Goal: Transaction & Acquisition: Subscribe to service/newsletter

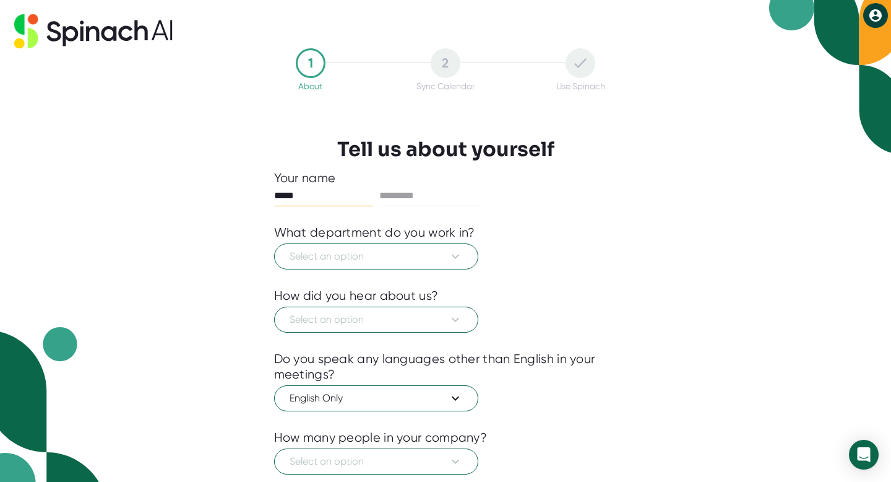
type input "****"
type input "*******"
click at [387, 254] on span "Select an option" at bounding box center [376, 256] width 173 height 15
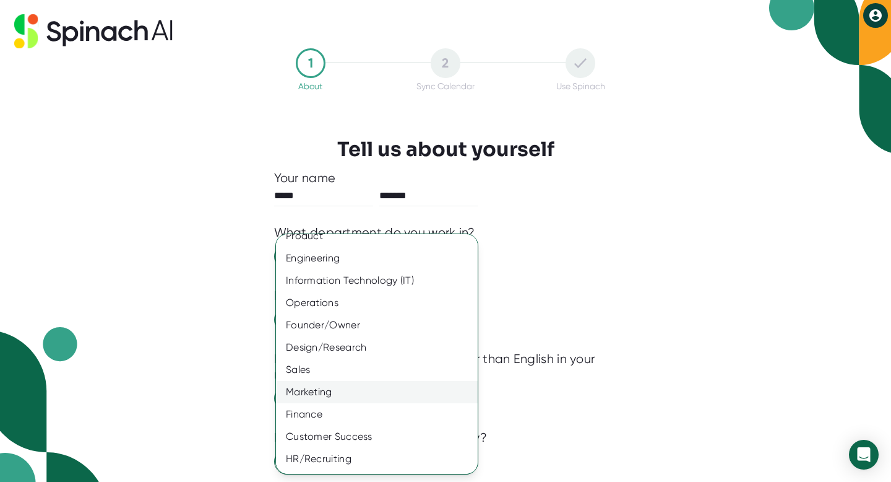
scroll to position [12, 0]
click at [405, 334] on div "Founder/Owner" at bounding box center [377, 324] width 202 height 22
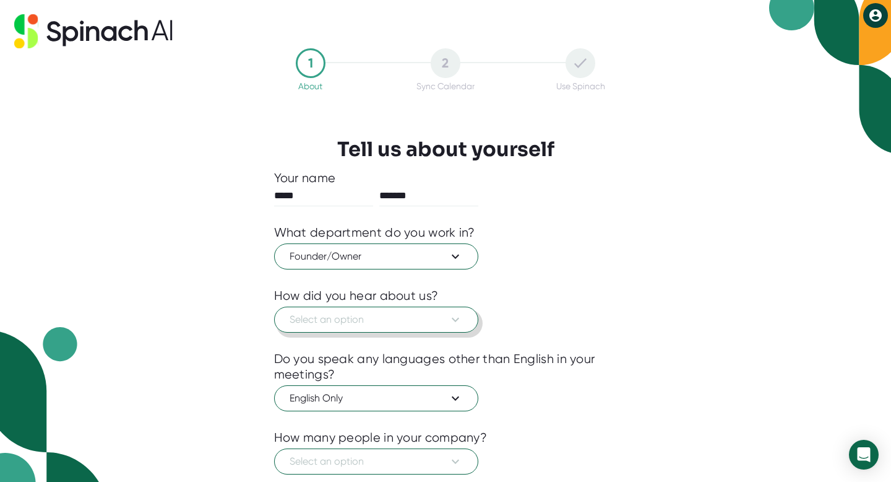
click at [396, 331] on button "Select an option" at bounding box center [376, 319] width 204 height 26
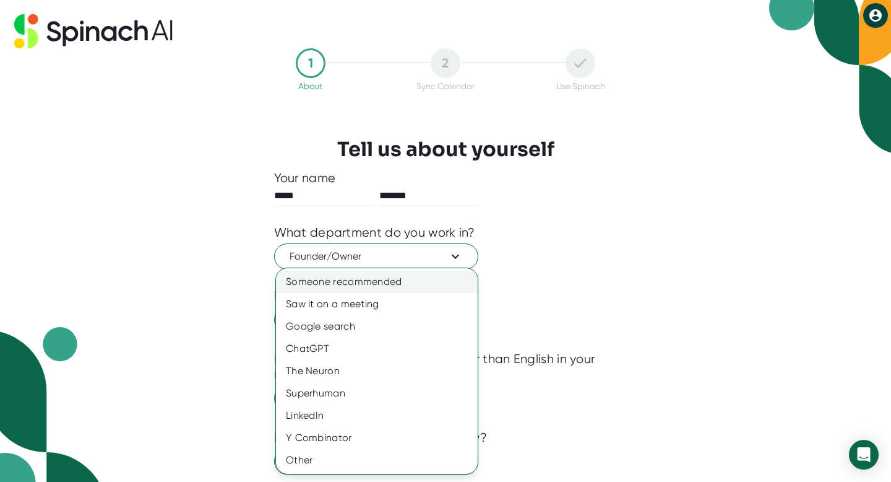
click at [410, 292] on div "Someone recommended" at bounding box center [377, 281] width 202 height 22
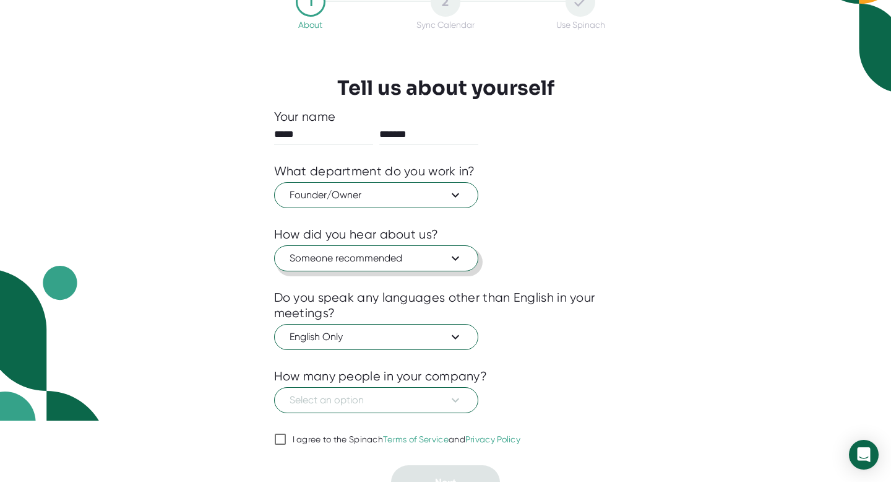
scroll to position [80, 0]
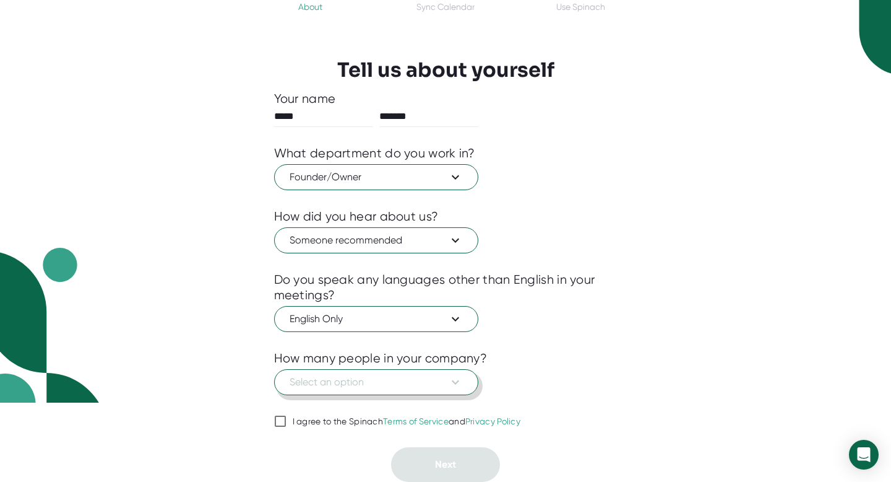
click at [395, 391] on button "Select an option" at bounding box center [376, 382] width 204 height 26
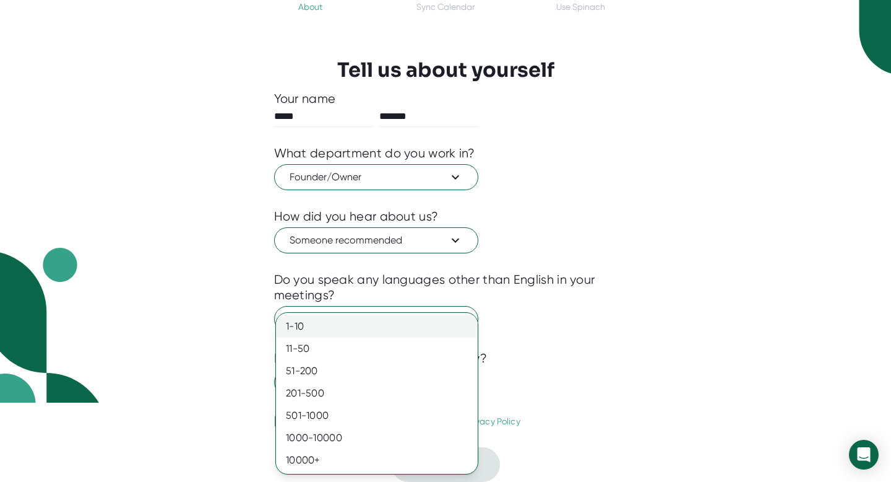
click at [368, 321] on div "1-10" at bounding box center [377, 326] width 202 height 22
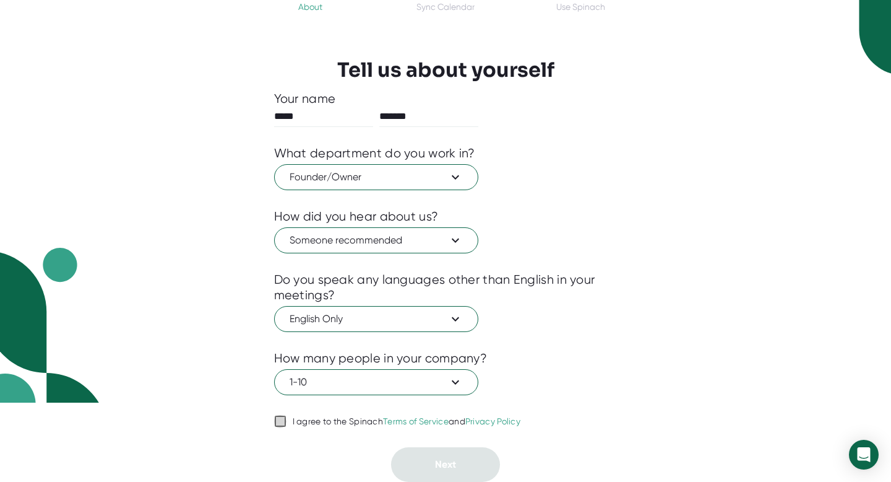
click at [284, 416] on input "I agree to the Spinach Terms of Service and Privacy Policy" at bounding box center [280, 420] width 12 height 15
checkbox input "true"
click at [451, 467] on span "Next" at bounding box center [445, 464] width 21 height 12
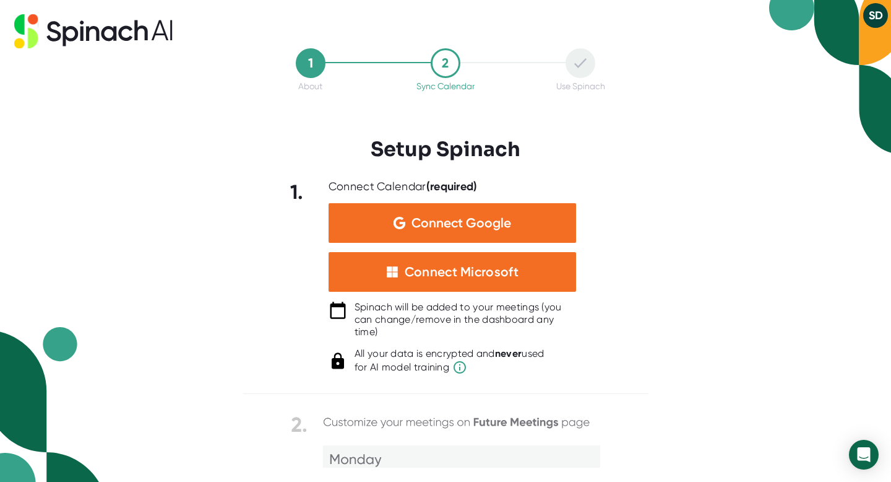
scroll to position [0, 0]
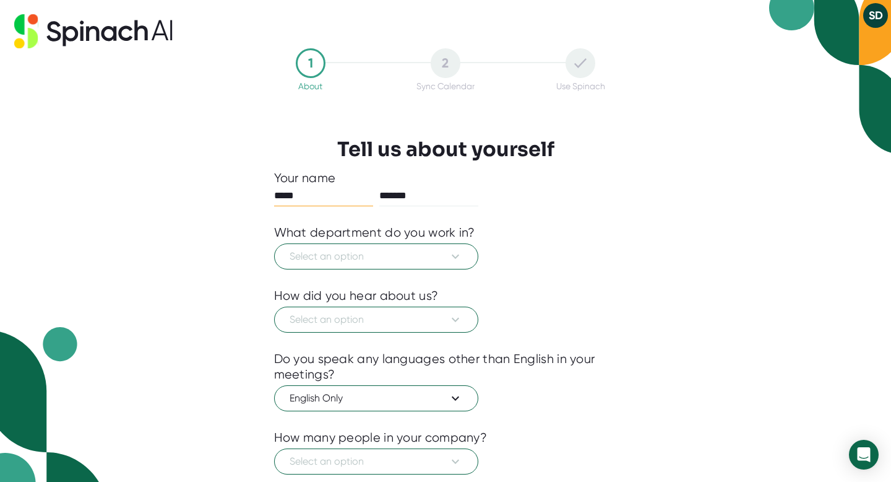
scroll to position [80, 0]
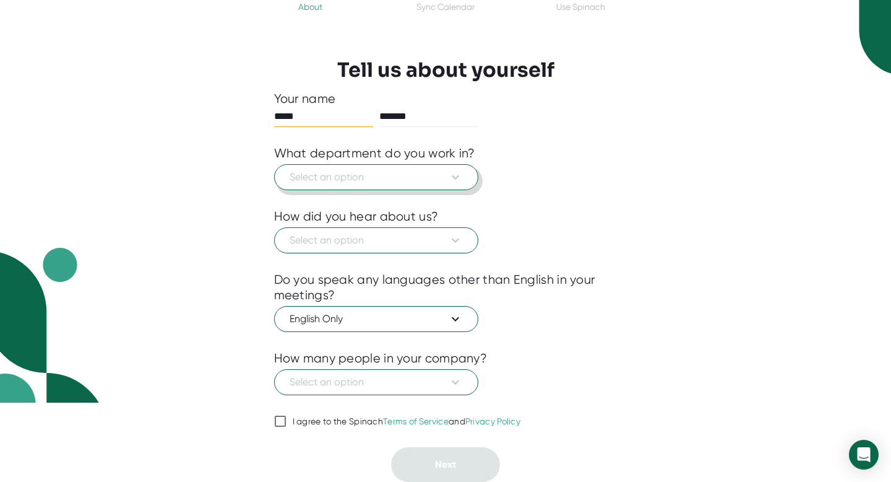
click at [417, 177] on span "Select an option" at bounding box center [376, 177] width 173 height 15
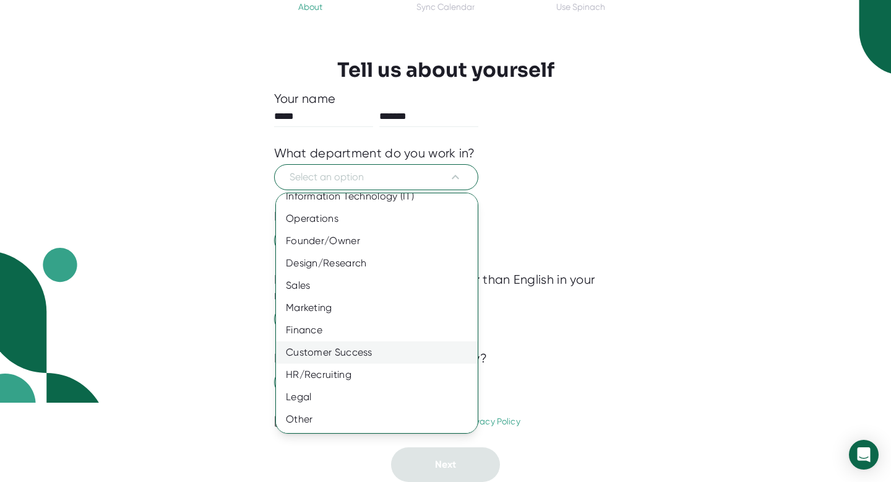
scroll to position [50, 0]
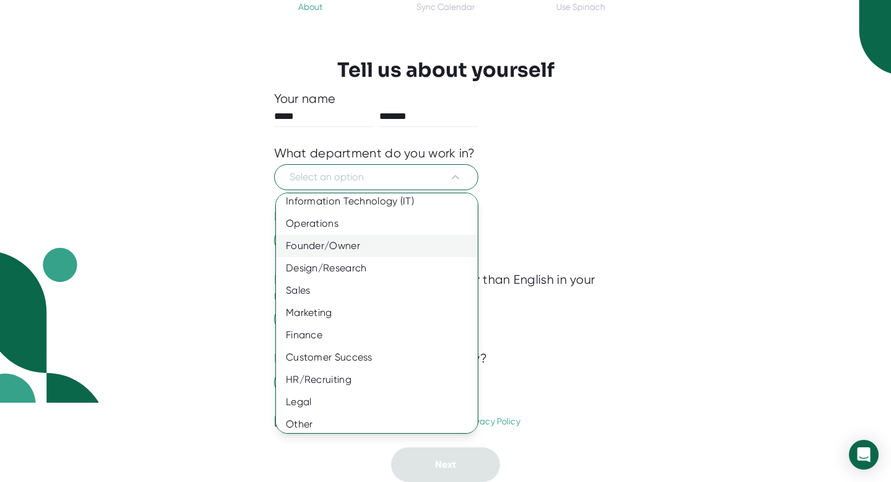
click at [423, 245] on div "Founder/Owner" at bounding box center [377, 246] width 202 height 22
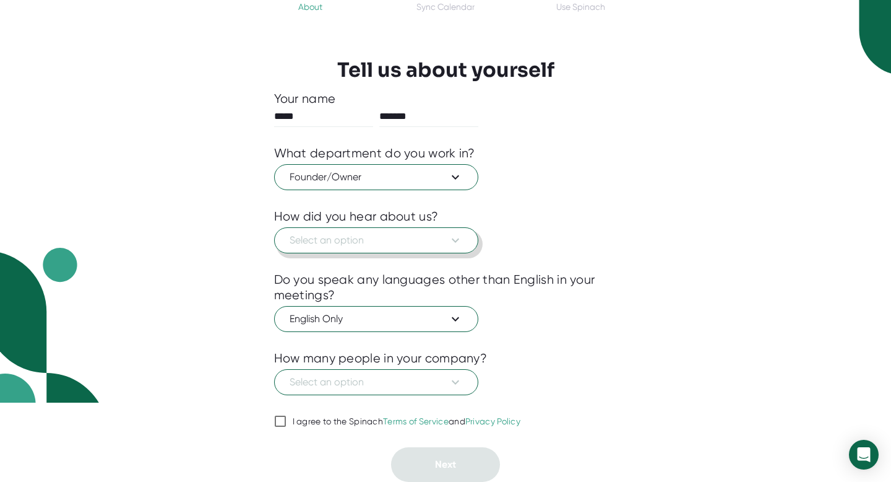
click at [421, 246] on span "Select an option" at bounding box center [376, 240] width 173 height 15
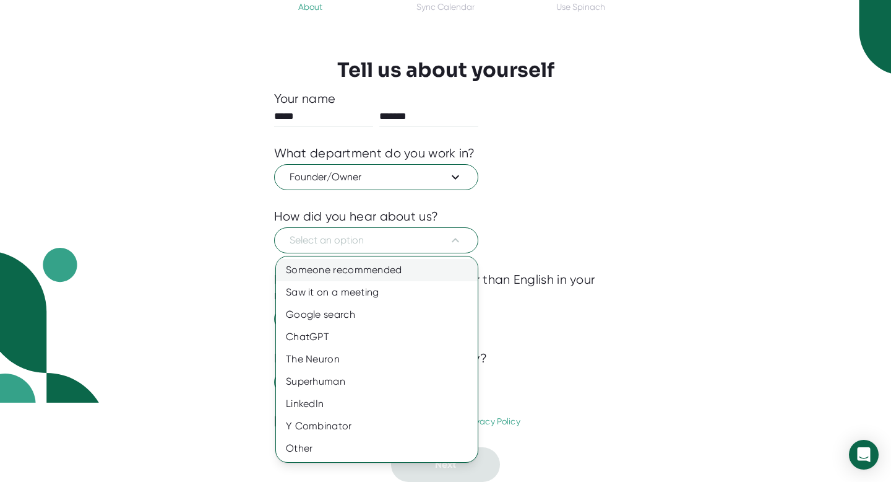
click at [420, 274] on div "Someone recommended" at bounding box center [377, 270] width 202 height 22
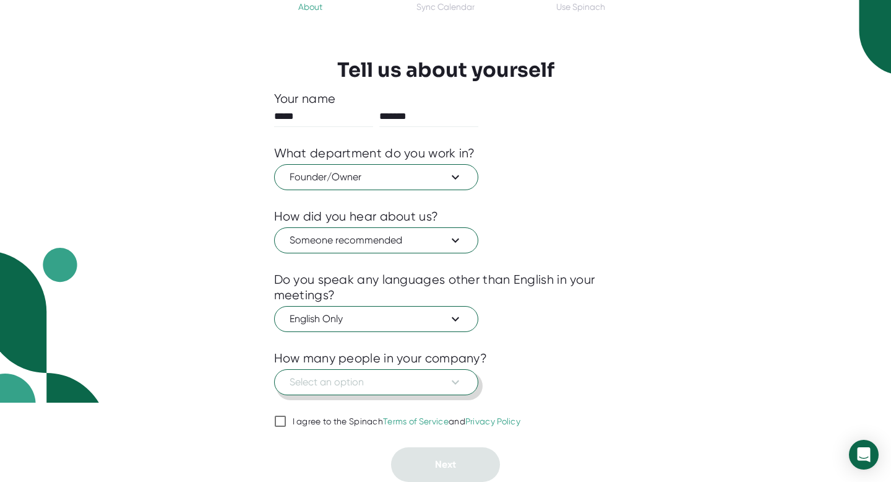
click at [430, 384] on span "Select an option" at bounding box center [376, 381] width 173 height 15
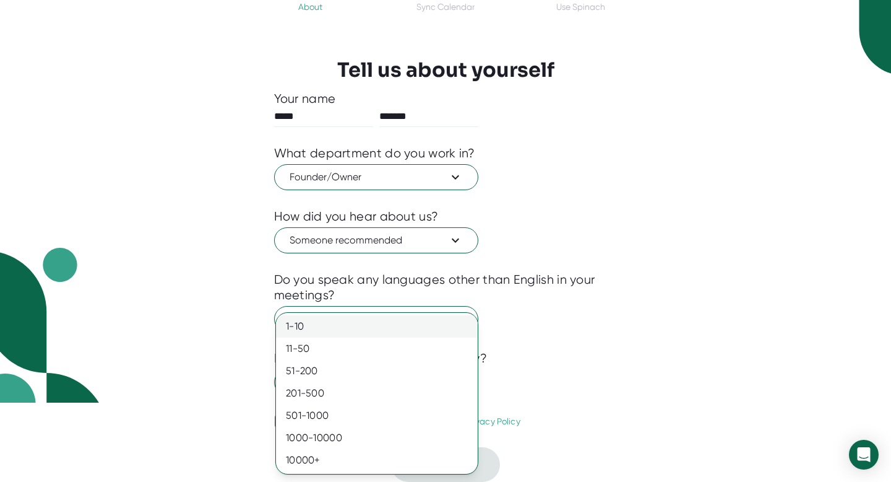
click at [420, 320] on div "1-10" at bounding box center [377, 326] width 202 height 22
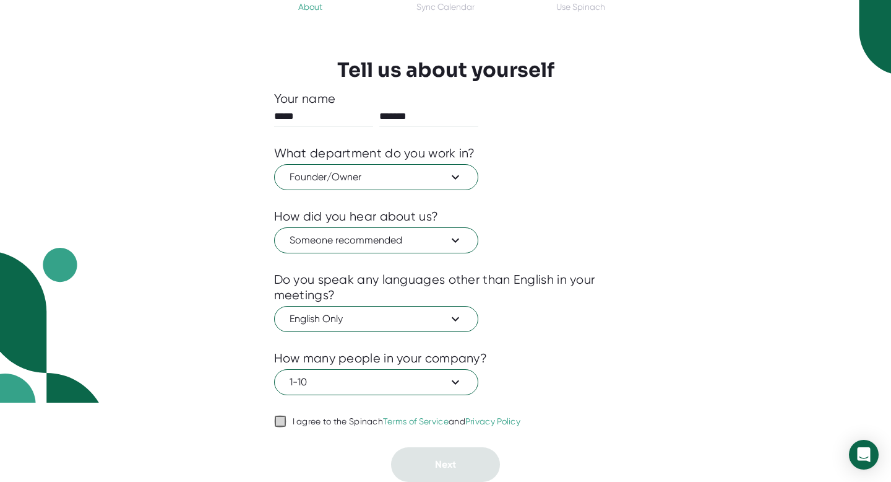
click at [281, 420] on input "I agree to the Spinach Terms of Service and Privacy Policy" at bounding box center [280, 420] width 12 height 15
checkbox input "true"
click at [443, 478] on button "Next" at bounding box center [445, 464] width 109 height 35
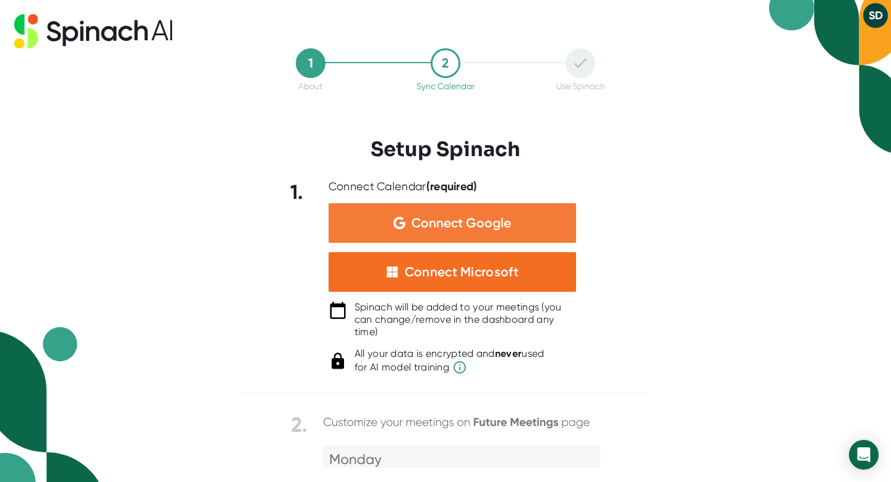
click at [506, 217] on span "Connect Google" at bounding box center [462, 223] width 100 height 12
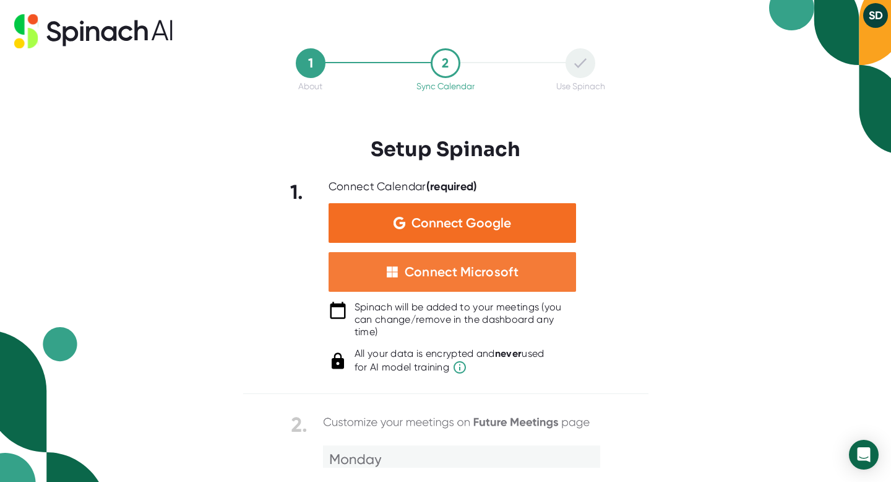
click at [486, 274] on div "Connect Microsoft" at bounding box center [462, 272] width 114 height 16
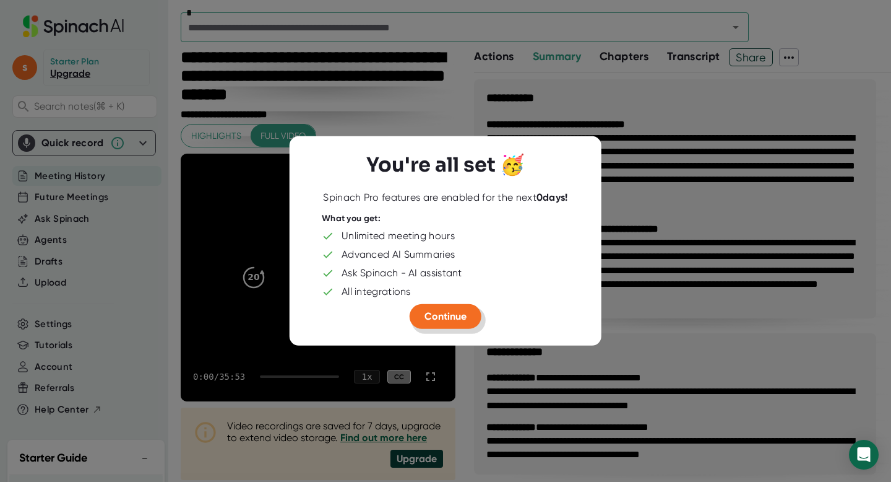
click at [469, 315] on button "Continue" at bounding box center [446, 316] width 72 height 25
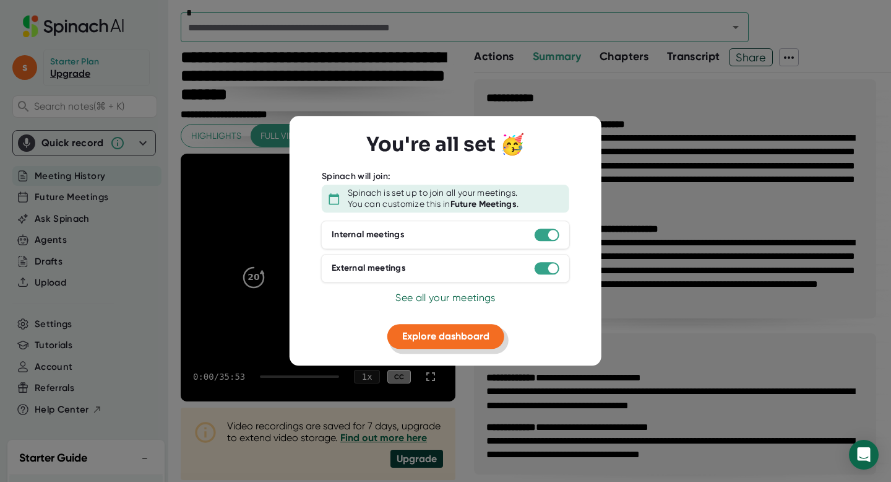
click at [463, 346] on button "Explore dashboard" at bounding box center [445, 336] width 117 height 25
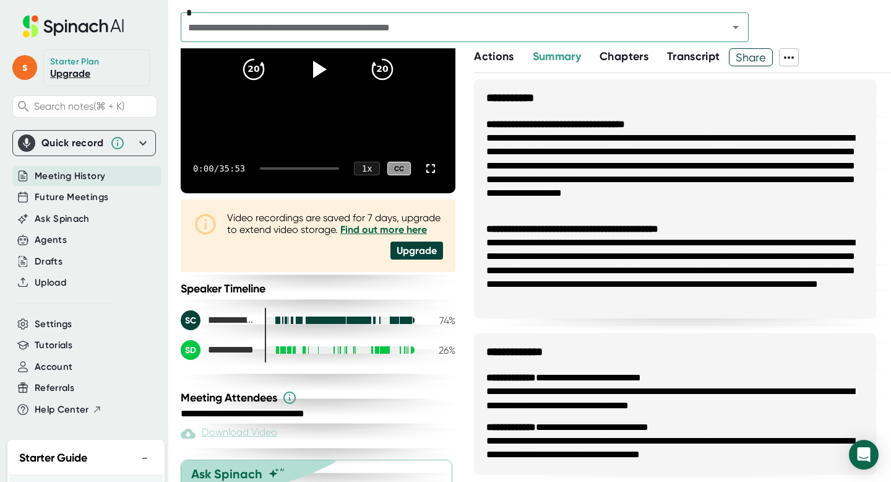
scroll to position [298, 0]
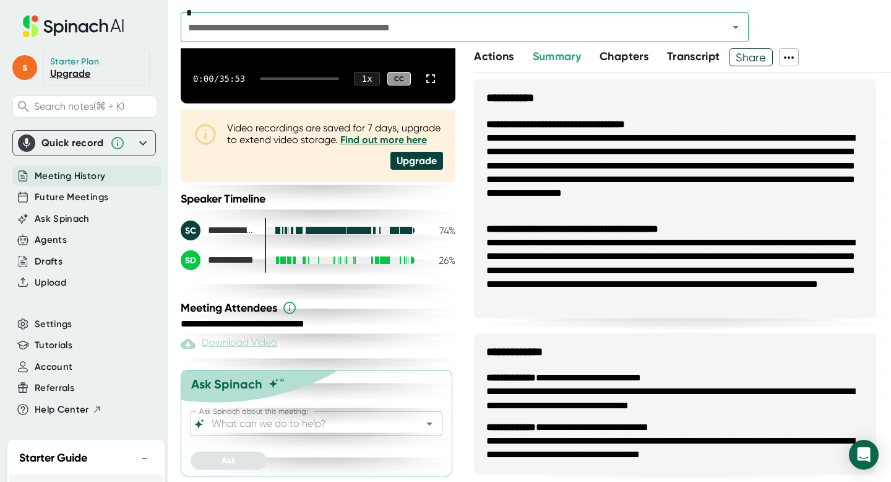
click at [685, 56] on span "Transcript" at bounding box center [693, 57] width 53 height 14
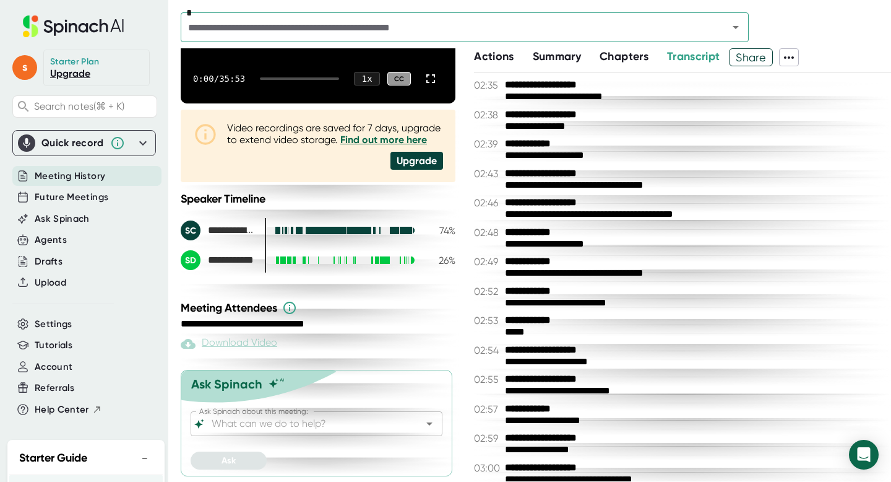
click at [522, 77] on div "**********" at bounding box center [682, 277] width 417 height 408
click at [754, 57] on span "Share" at bounding box center [751, 57] width 43 height 22
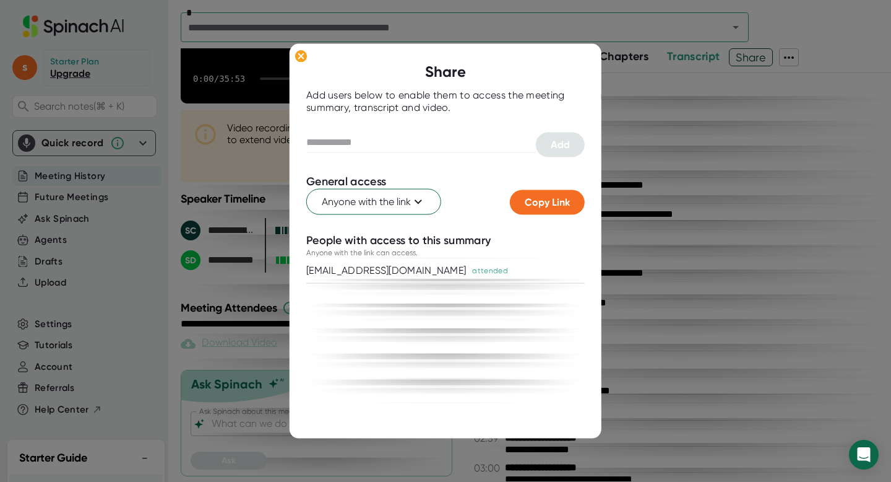
click at [705, 143] on div at bounding box center [445, 241] width 891 height 482
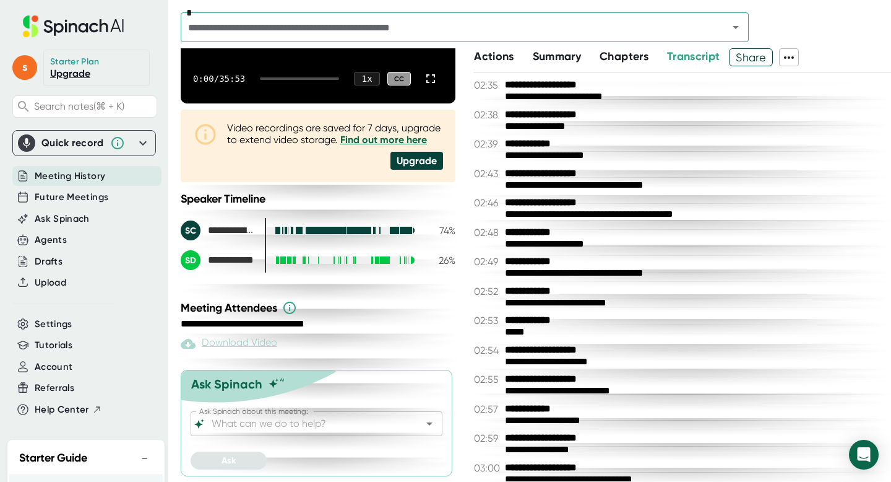
click at [794, 58] on icon at bounding box center [789, 57] width 15 height 15
click at [693, 204] on div at bounding box center [445, 241] width 891 height 482
click at [268, 342] on div "Download Video" at bounding box center [229, 343] width 97 height 15
click at [76, 71] on link "Upgrade" at bounding box center [70, 73] width 40 height 12
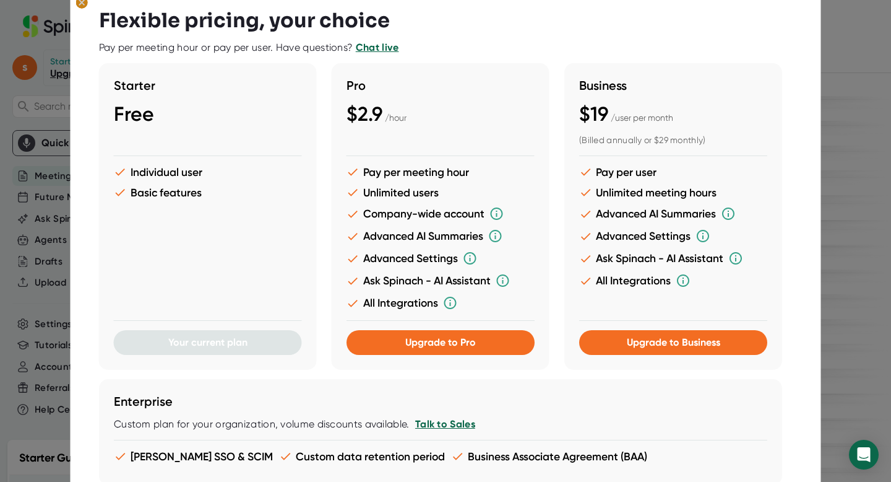
click at [82, 6] on ellipse at bounding box center [82, 2] width 12 height 12
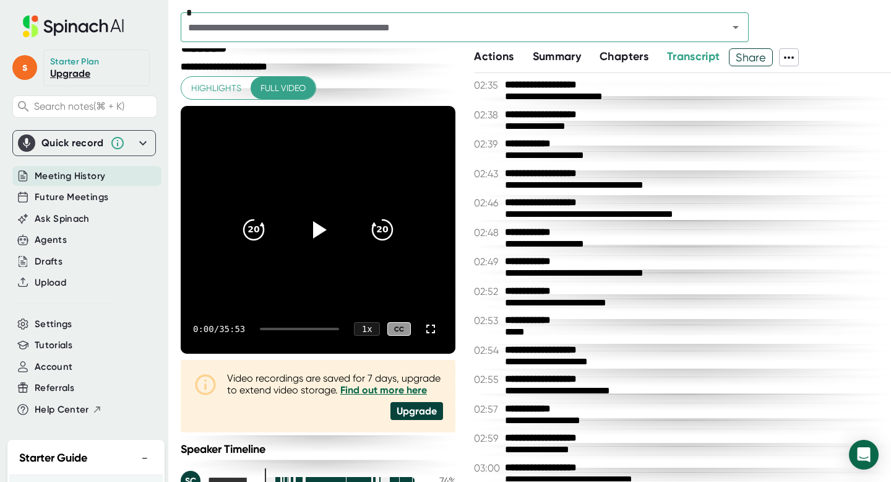
click at [753, 58] on span "Share" at bounding box center [751, 57] width 43 height 22
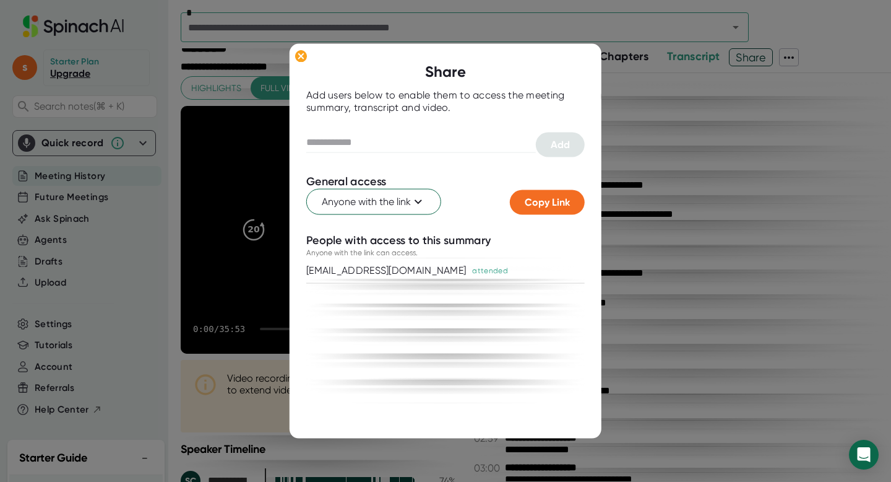
click at [684, 114] on div at bounding box center [445, 241] width 891 height 482
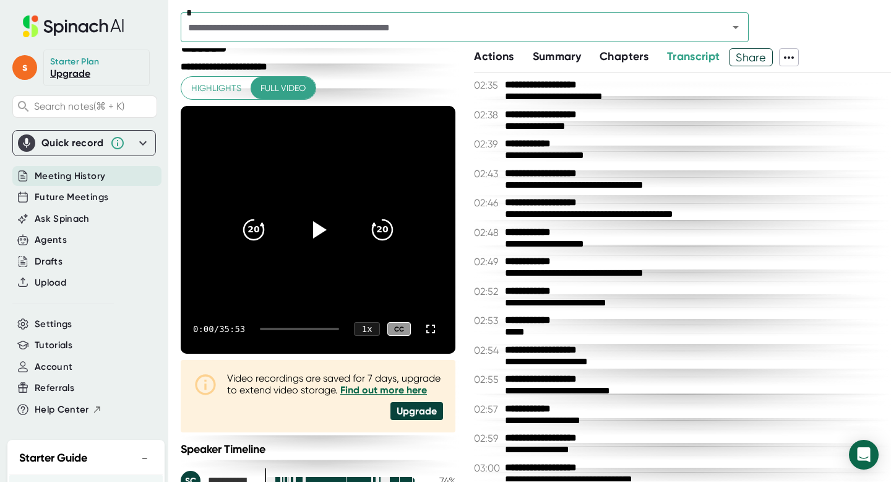
drag, startPoint x: 599, startPoint y: 163, endPoint x: 520, endPoint y: 173, distance: 79.8
click at [520, 173] on div "**********" at bounding box center [682, 277] width 417 height 408
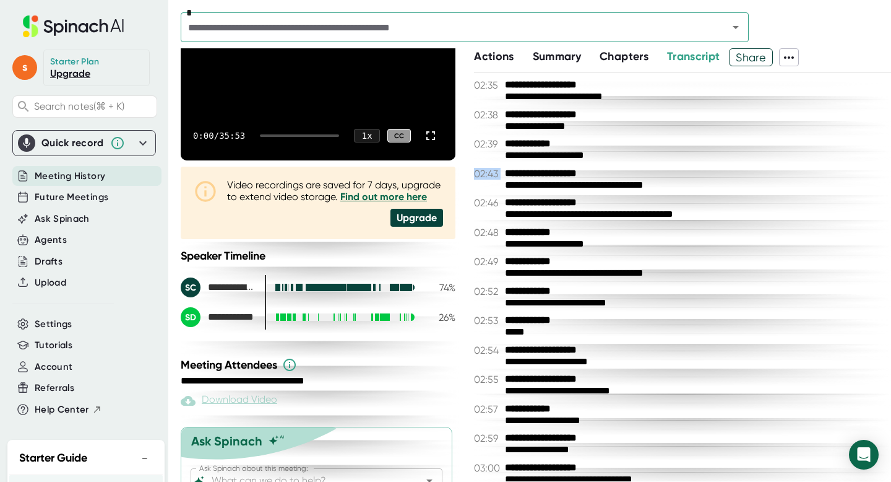
scroll to position [298, 0]
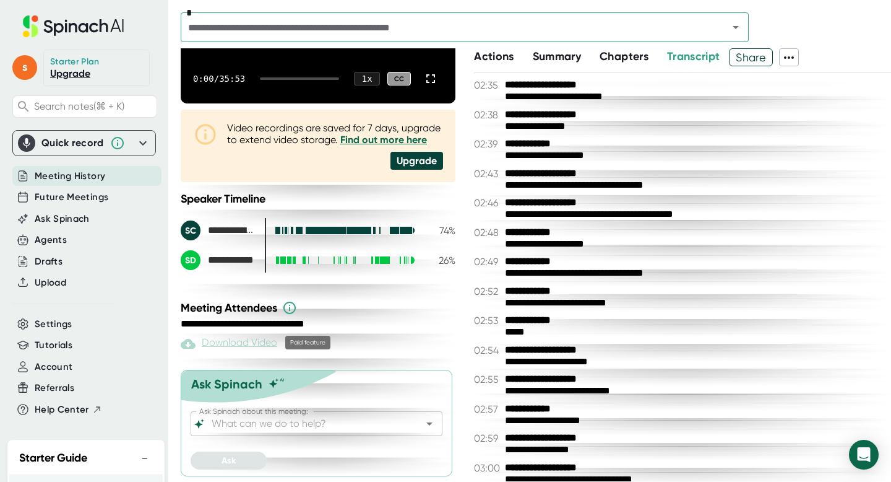
click at [249, 343] on div "Download Video" at bounding box center [229, 343] width 97 height 15
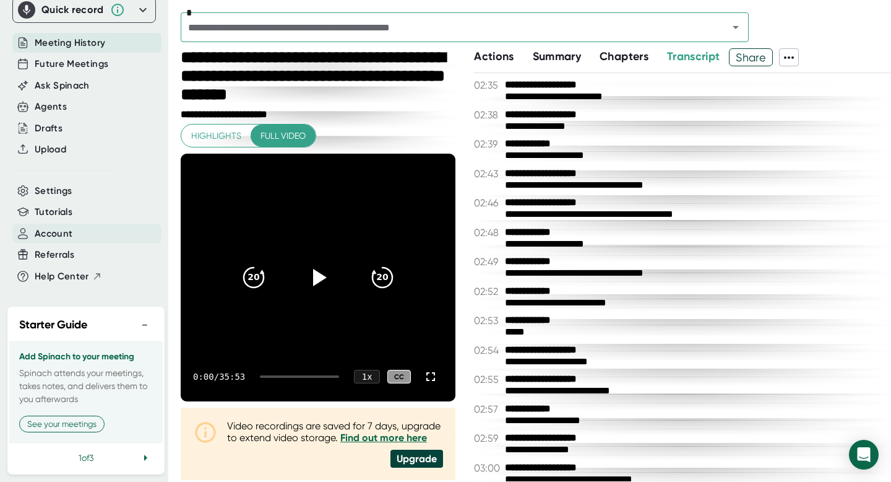
scroll to position [0, 0]
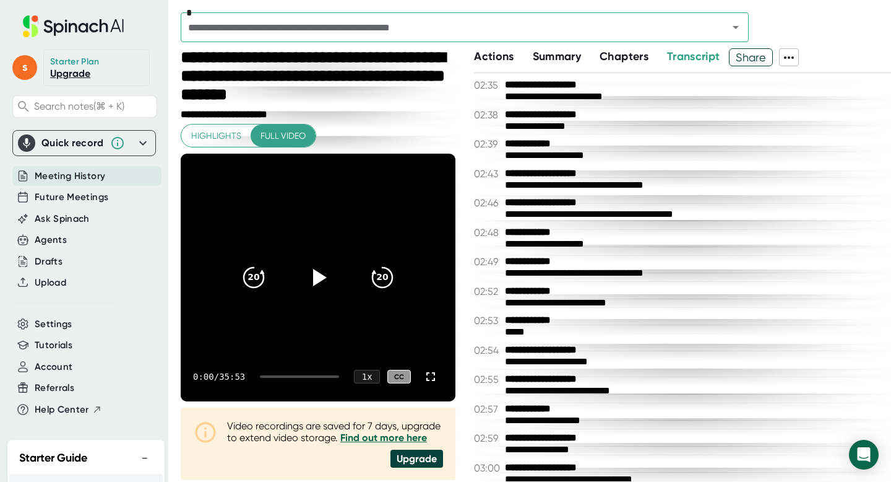
click at [69, 71] on link "Upgrade" at bounding box center [70, 73] width 40 height 12
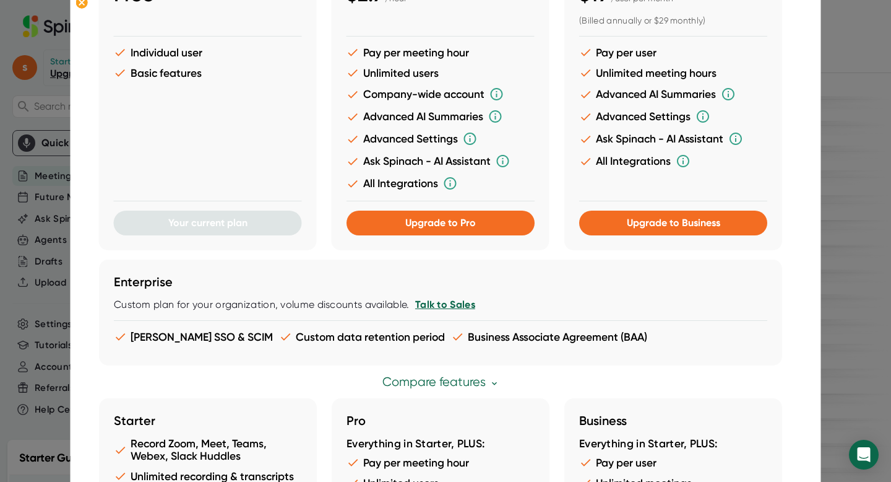
scroll to position [113, 0]
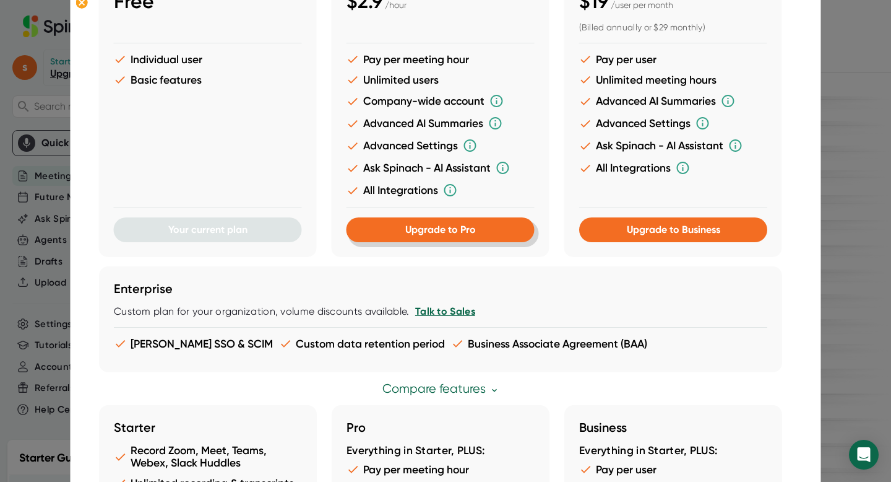
click at [454, 227] on span "Upgrade to Pro" at bounding box center [440, 229] width 71 height 12
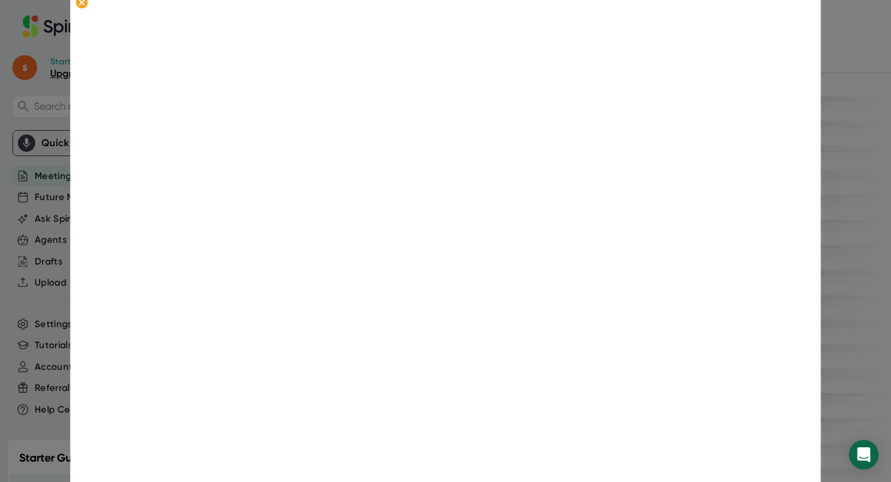
scroll to position [0, 0]
click at [80, 4] on icon at bounding box center [82, 3] width 6 height 6
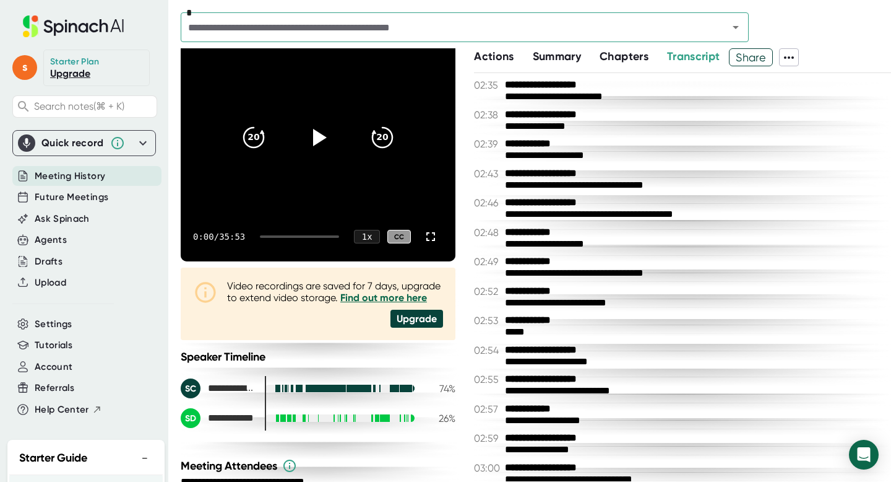
scroll to position [298, 0]
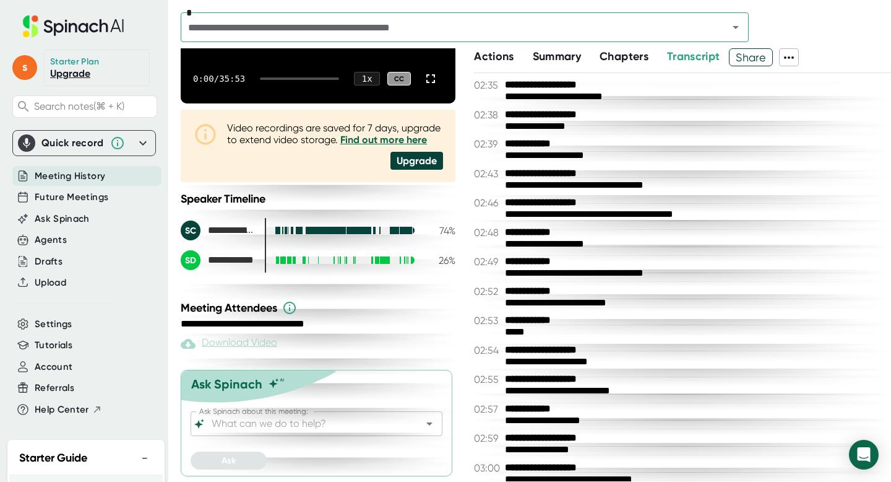
click at [699, 56] on span "Transcript" at bounding box center [693, 57] width 53 height 14
click at [753, 64] on span "Share" at bounding box center [751, 57] width 43 height 22
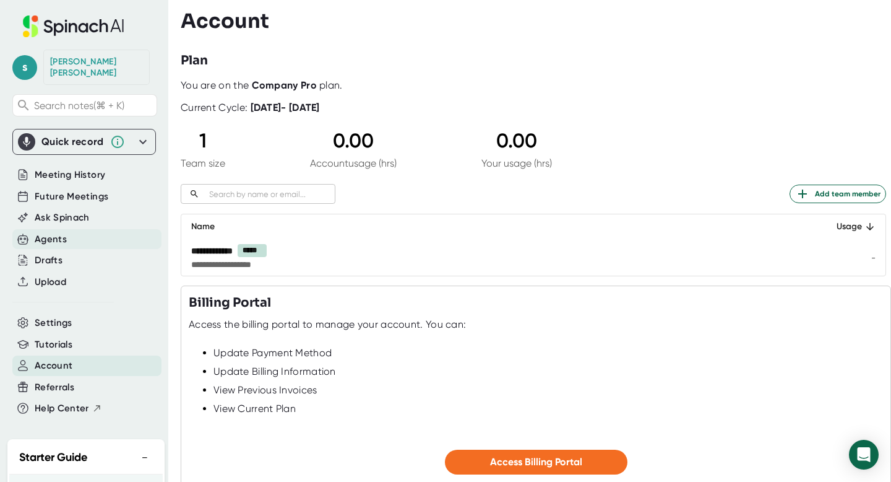
click at [53, 232] on div "Agents" at bounding box center [51, 239] width 32 height 14
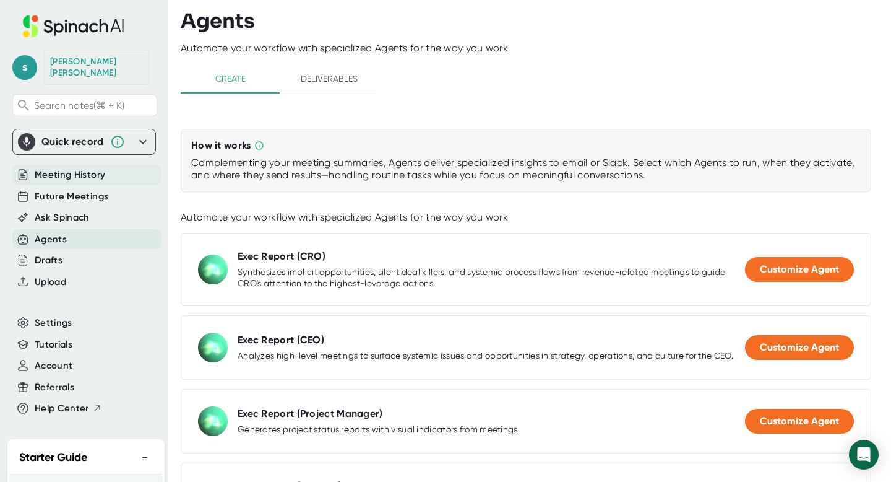
click at [87, 168] on span "Meeting History" at bounding box center [70, 175] width 71 height 14
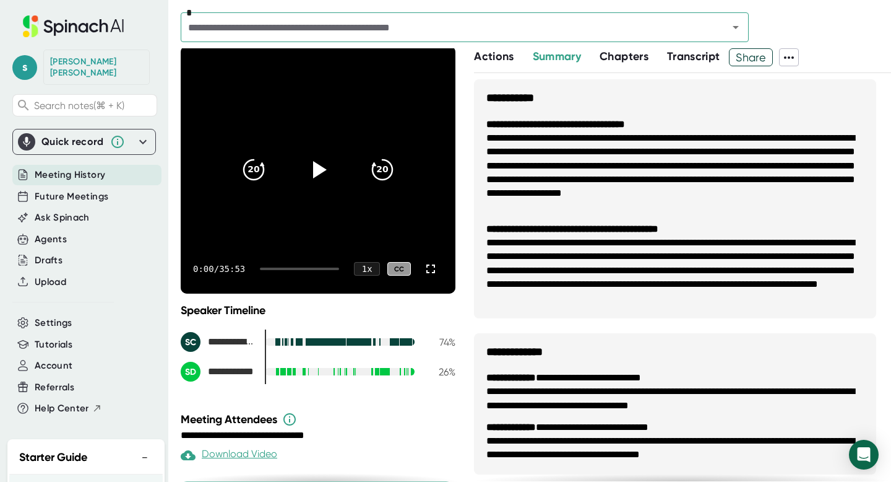
scroll to position [82, 0]
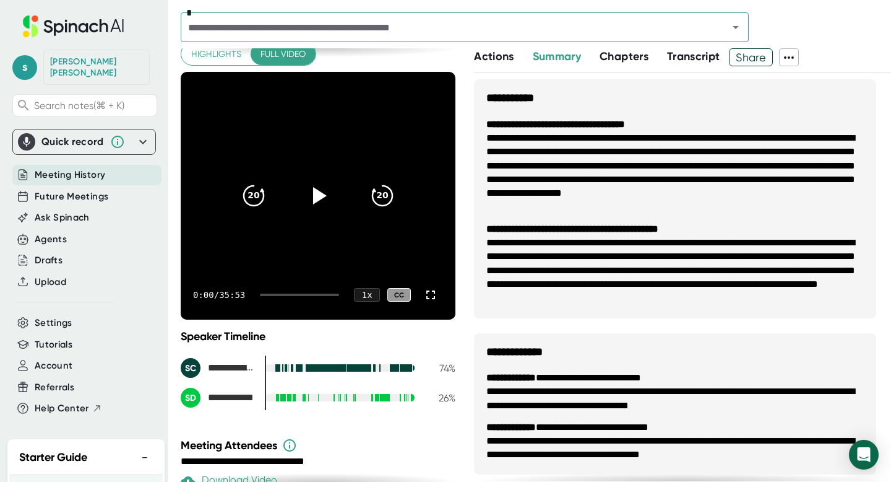
click at [704, 58] on span "Transcript" at bounding box center [693, 57] width 53 height 14
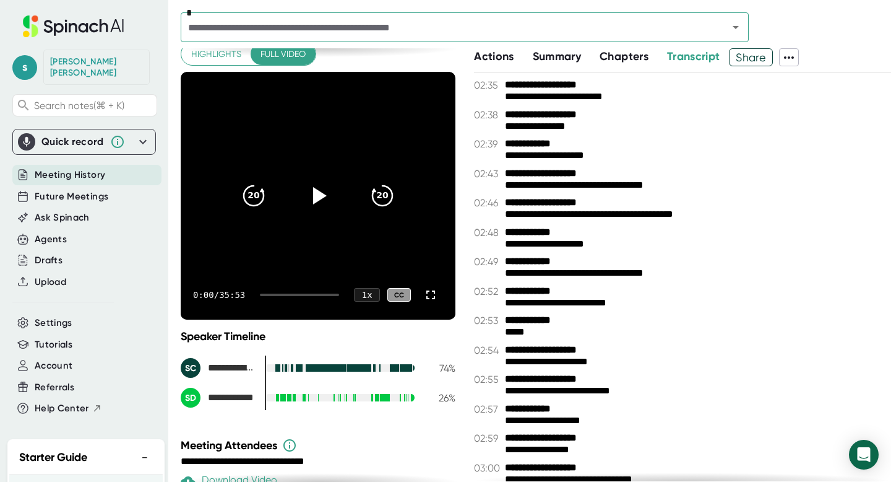
click at [752, 53] on span "Share" at bounding box center [751, 57] width 43 height 22
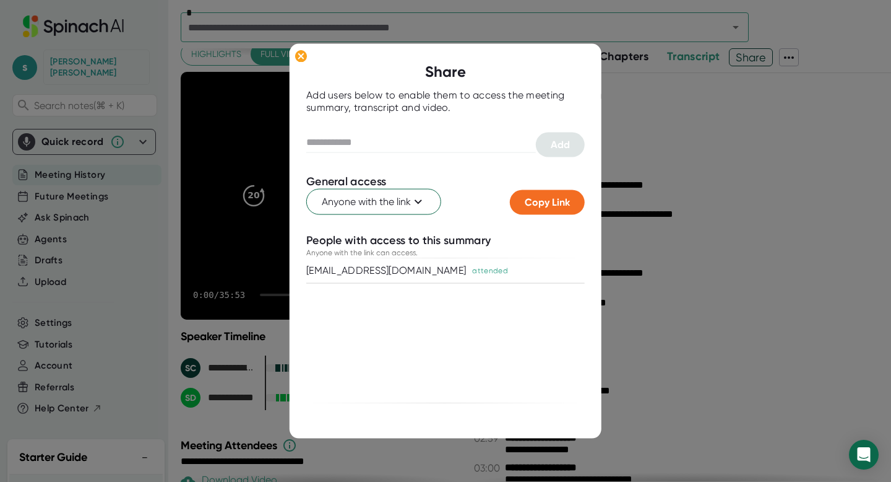
click at [358, 270] on div "[EMAIL_ADDRESS][DOMAIN_NAME]" at bounding box center [386, 270] width 160 height 12
click at [417, 138] on input "text" at bounding box center [421, 142] width 230 height 20
type input "**********"
click at [554, 150] on button "Add" at bounding box center [560, 144] width 49 height 25
click at [305, 55] on ellipse at bounding box center [301, 56] width 12 height 12
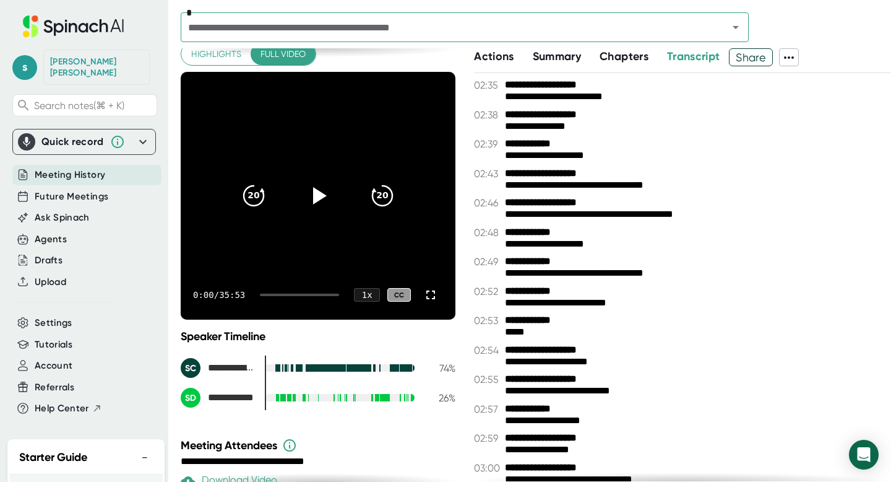
scroll to position [219, 0]
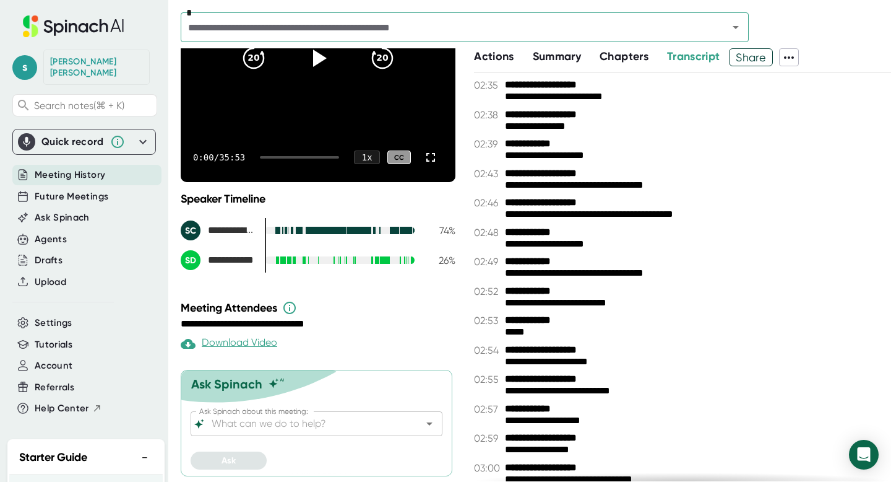
click at [253, 336] on div "Download Video" at bounding box center [229, 343] width 97 height 15
